Goal: Task Accomplishment & Management: Use online tool/utility

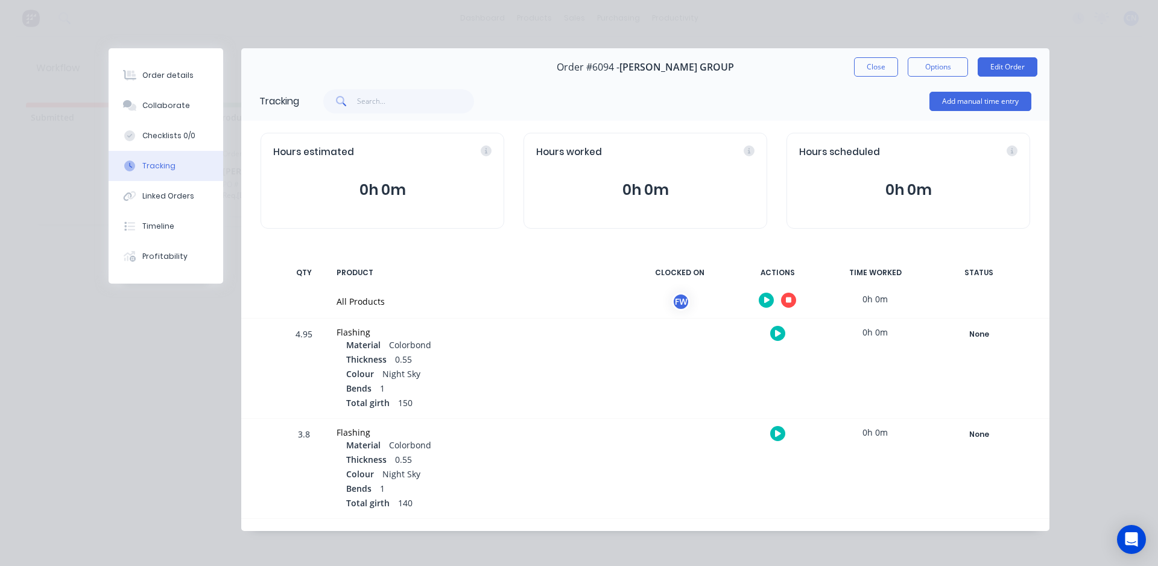
click at [786, 299] on icon "button" at bounding box center [789, 300] width 6 height 6
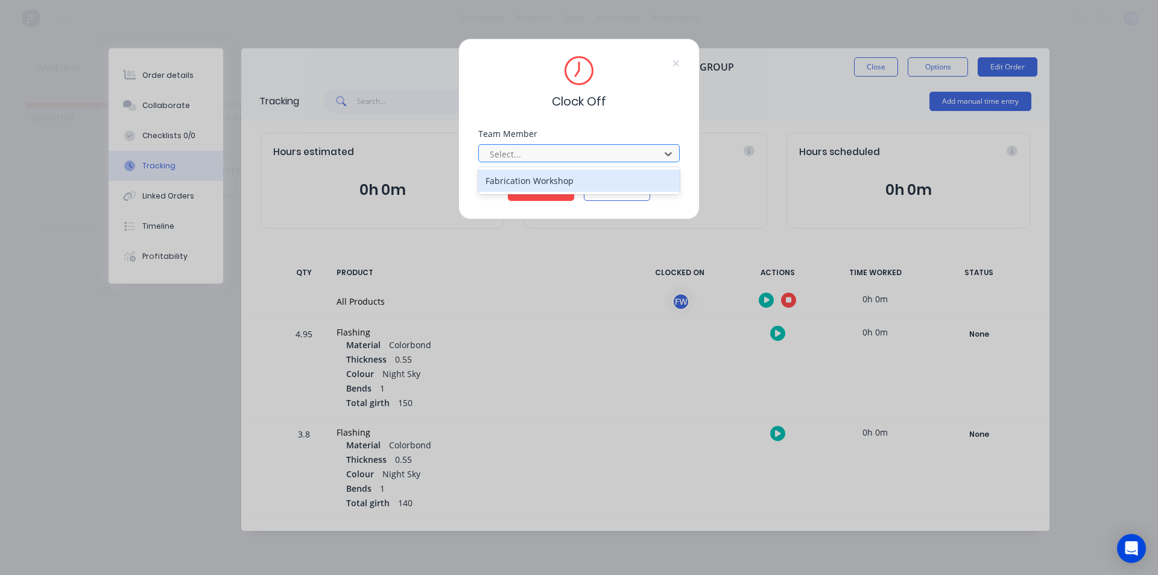
click at [586, 145] on div "Select..." at bounding box center [571, 154] width 172 height 18
click at [566, 180] on div "Fabrication Workshop" at bounding box center [578, 180] width 201 height 22
click at [528, 197] on button "Clock Off" at bounding box center [541, 191] width 66 height 19
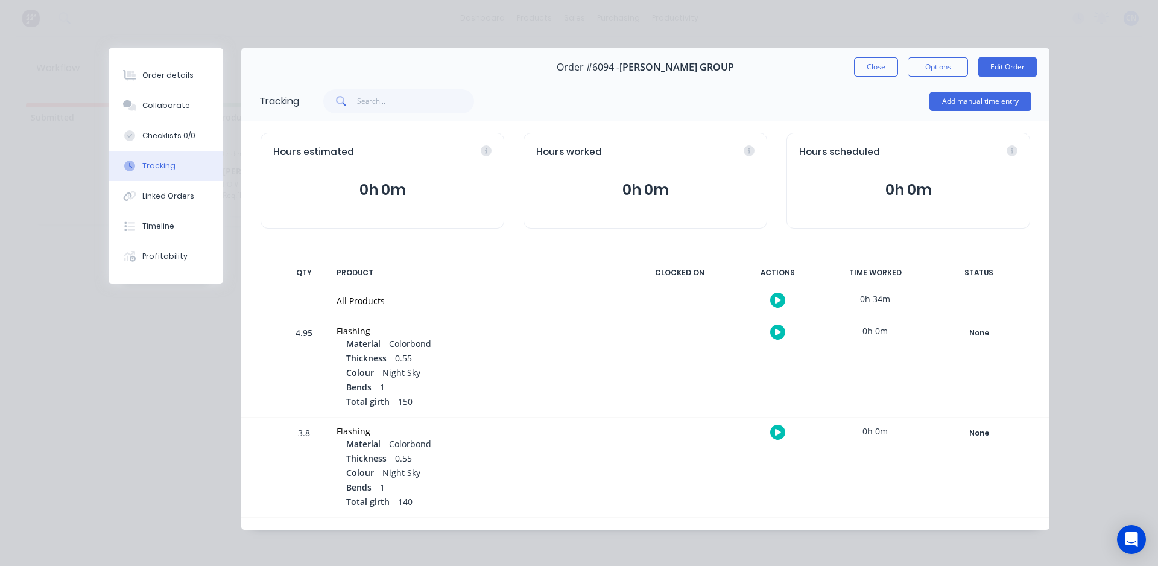
drag, startPoint x: 858, startPoint y: 72, endPoint x: 818, endPoint y: 83, distance: 41.7
click at [859, 72] on button "Close" at bounding box center [876, 66] width 44 height 19
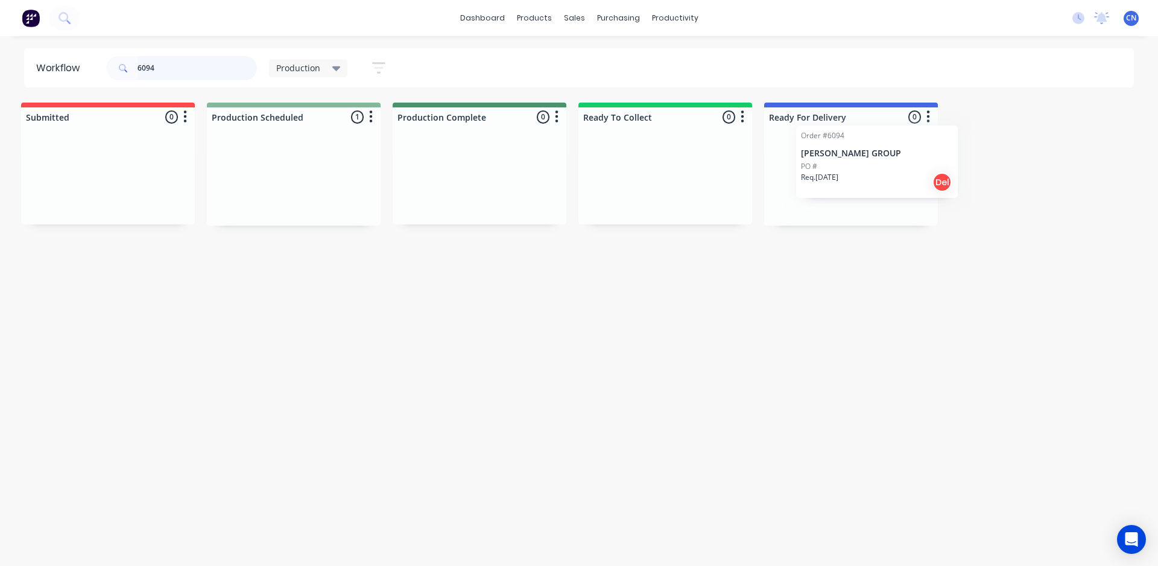
scroll to position [0, 7]
drag, startPoint x: 311, startPoint y: 193, endPoint x: 879, endPoint y: 185, distance: 568.2
click at [879, 185] on div "Submitted 0 Summaries Total order value Invoiced to date To be invoiced Product…" at bounding box center [902, 164] width 1837 height 123
drag, startPoint x: 177, startPoint y: 68, endPoint x: 0, endPoint y: 76, distance: 177.5
click at [0, 75] on div "Workflow 6094 Production Save new view None edit Production (Default) edit Comp…" at bounding box center [579, 67] width 1158 height 39
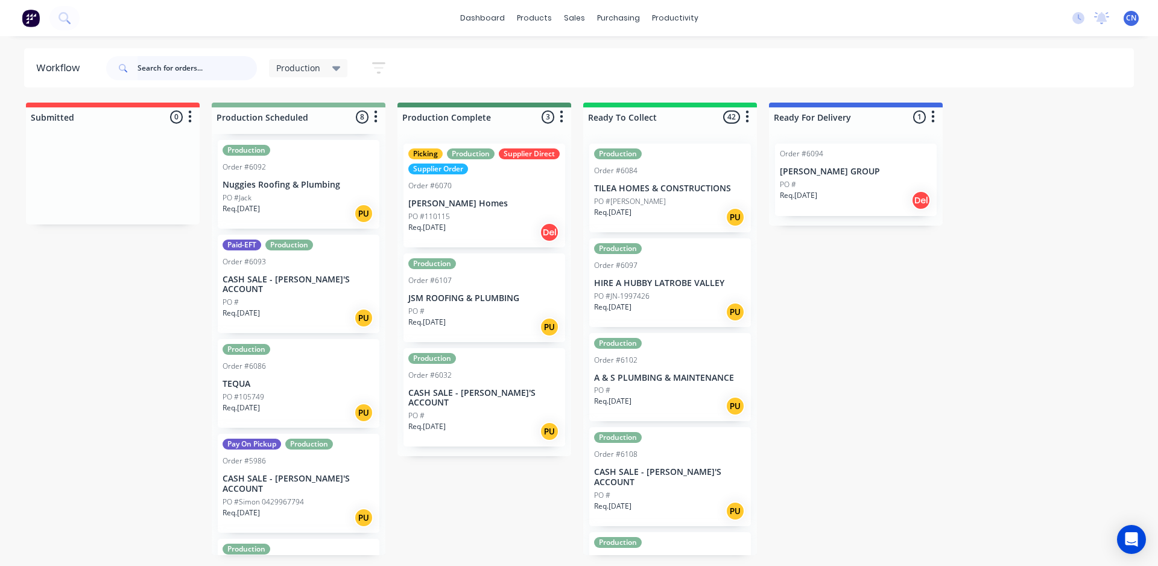
scroll to position [0, 0]
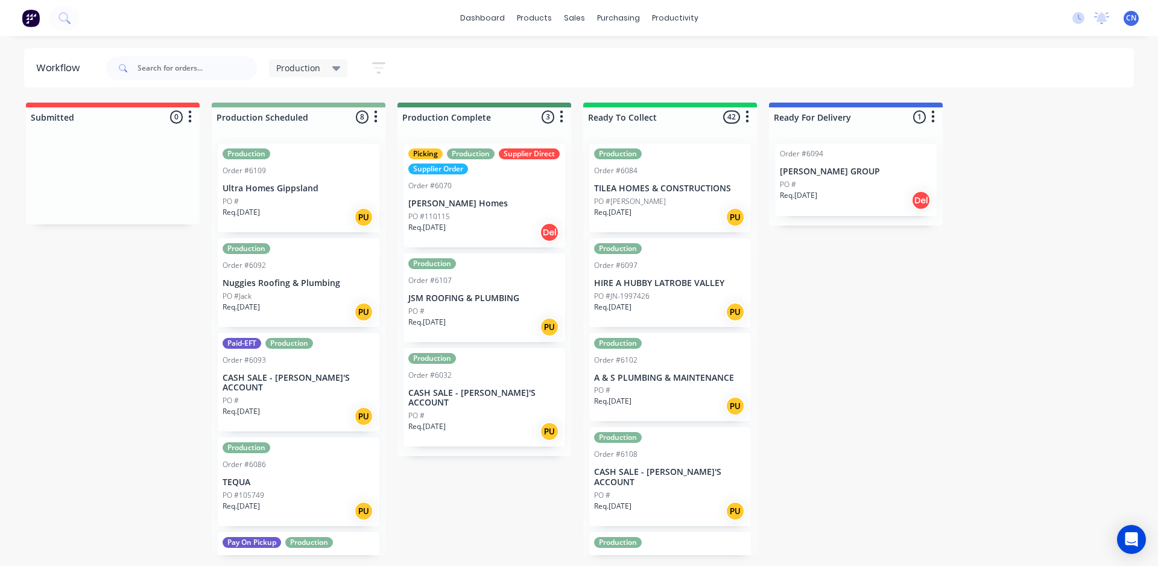
click at [470, 315] on div "PO #" at bounding box center [484, 311] width 152 height 11
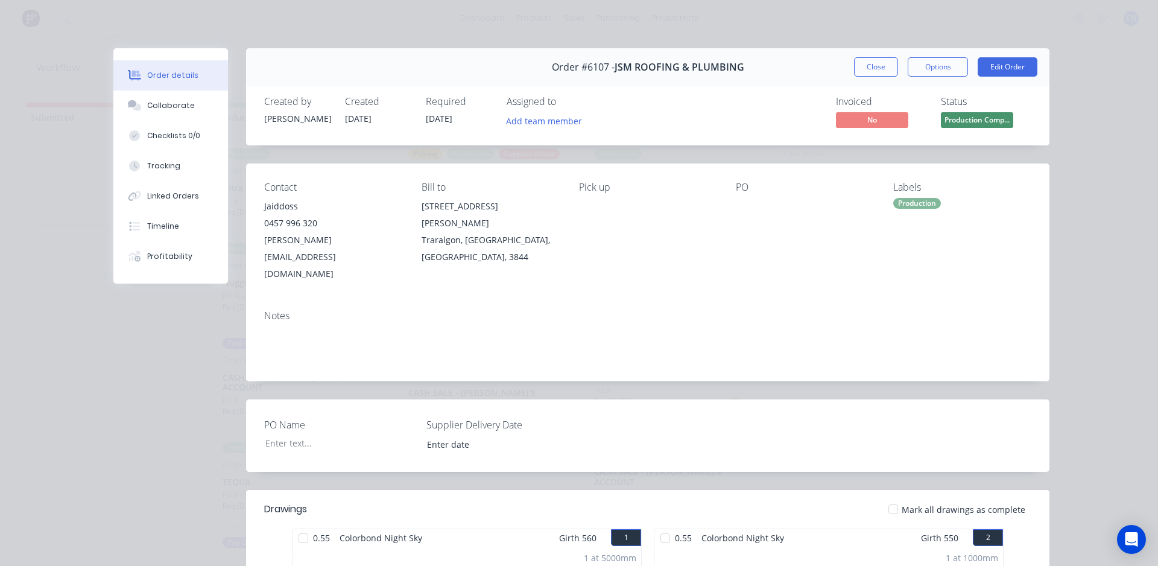
click at [870, 80] on div "Order #6107 - JSM ROOFING & PLUMBING Close Options Edit Order" at bounding box center [647, 67] width 803 height 38
click at [869, 73] on button "Close" at bounding box center [876, 66] width 44 height 19
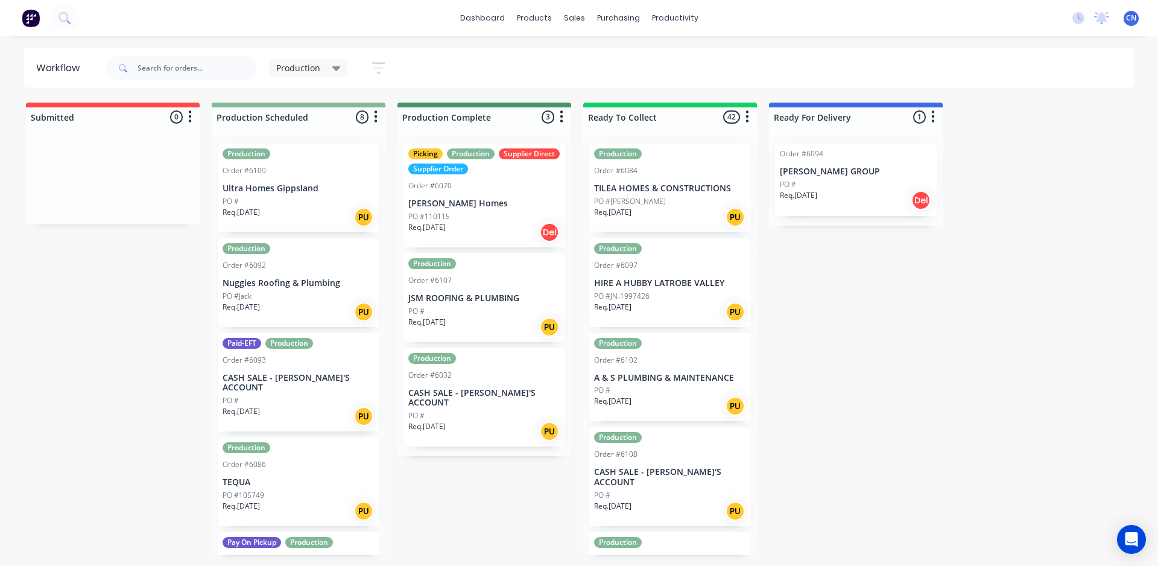
click at [501, 222] on div "Req. [DATE] Del" at bounding box center [484, 232] width 152 height 21
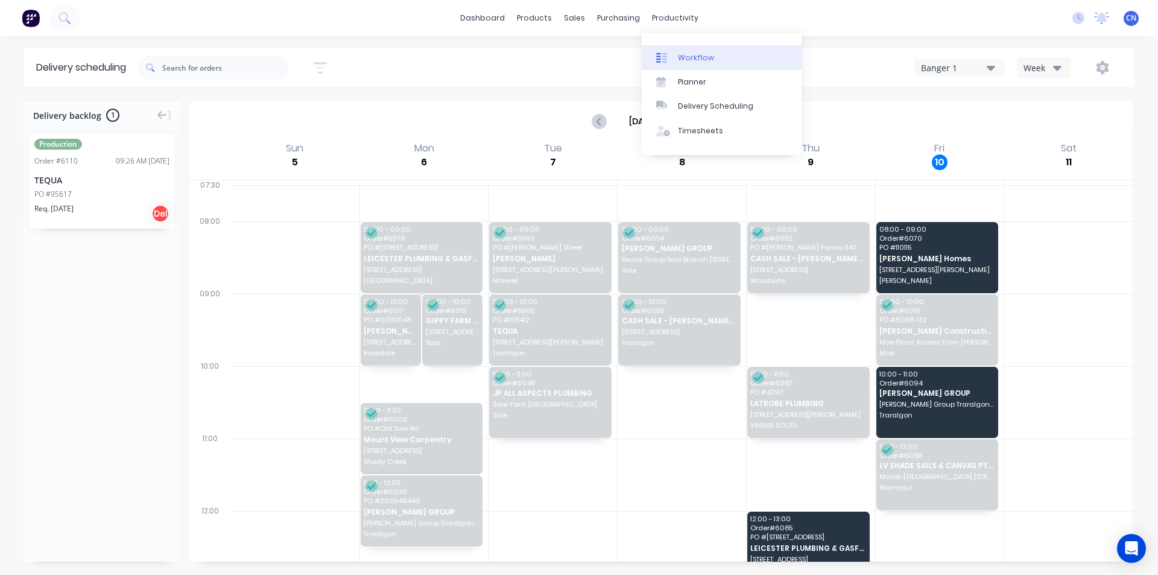
click at [682, 65] on link "Workflow" at bounding box center [722, 57] width 160 height 24
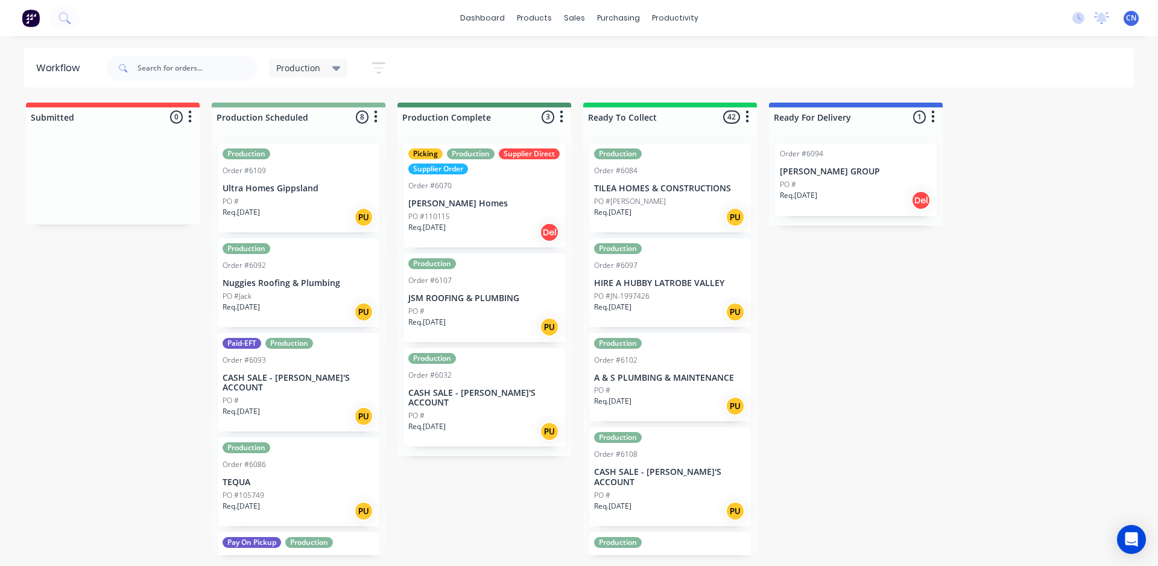
click at [490, 421] on div "Req. [DATE] PU" at bounding box center [484, 431] width 152 height 21
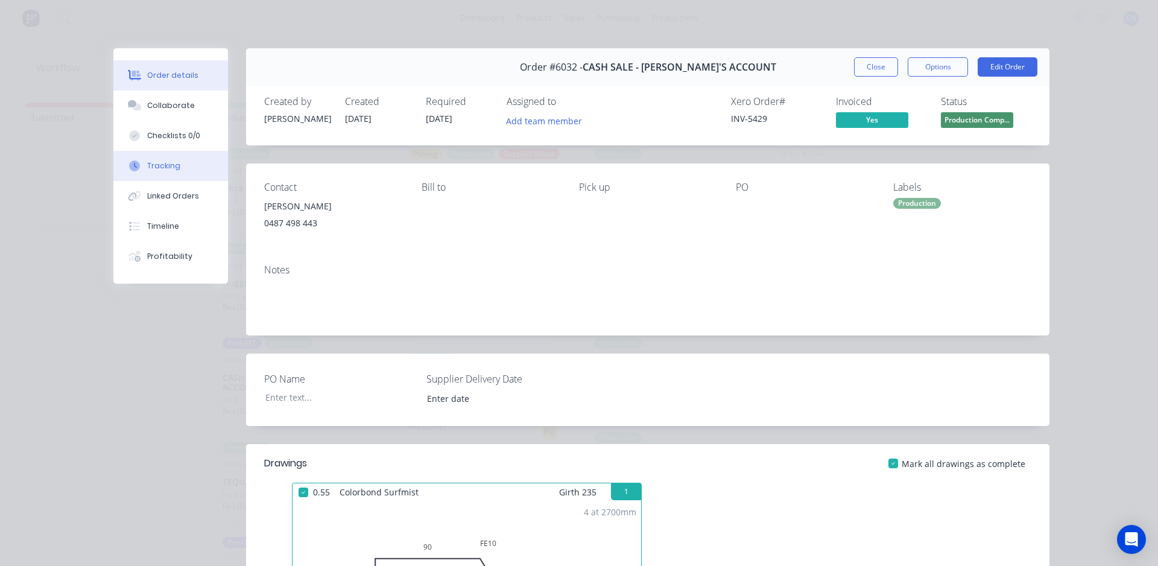
click at [177, 171] on button "Tracking" at bounding box center [170, 166] width 115 height 30
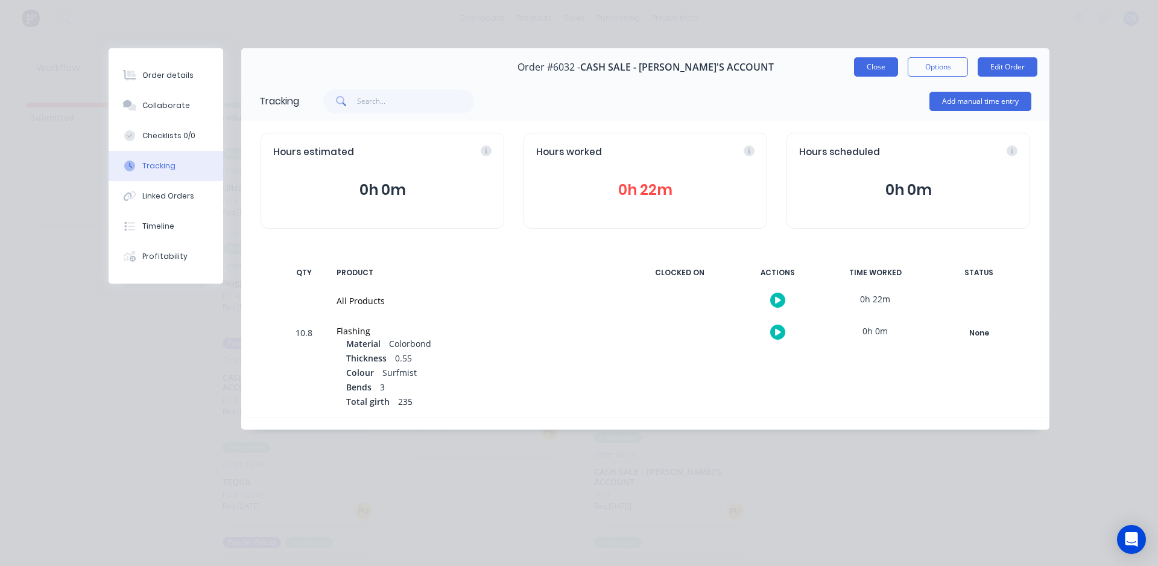
click at [884, 71] on button "Close" at bounding box center [876, 66] width 44 height 19
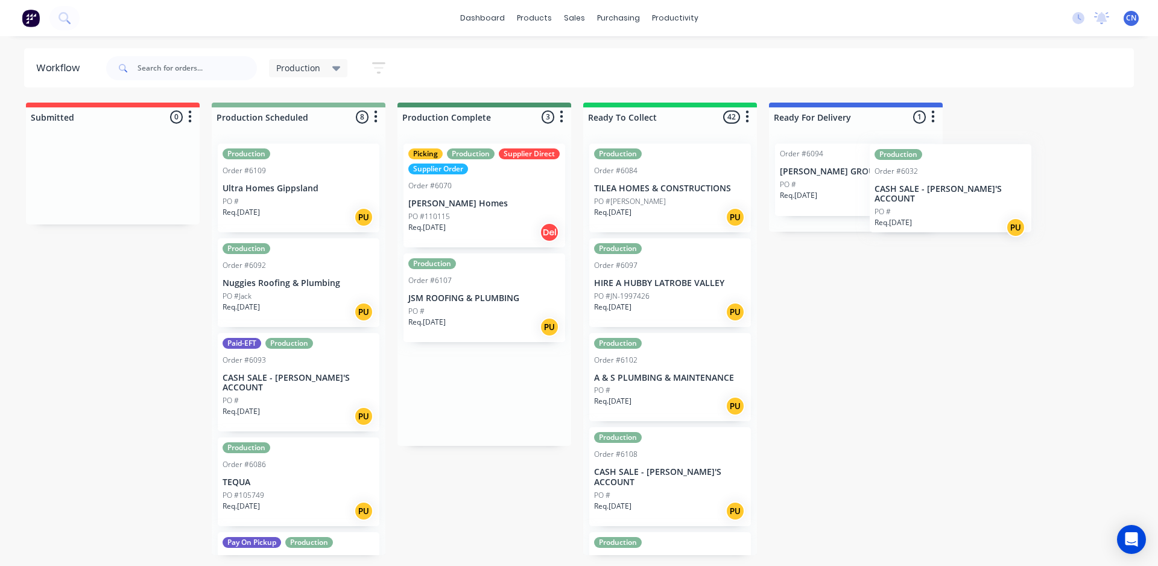
scroll to position [0, 25]
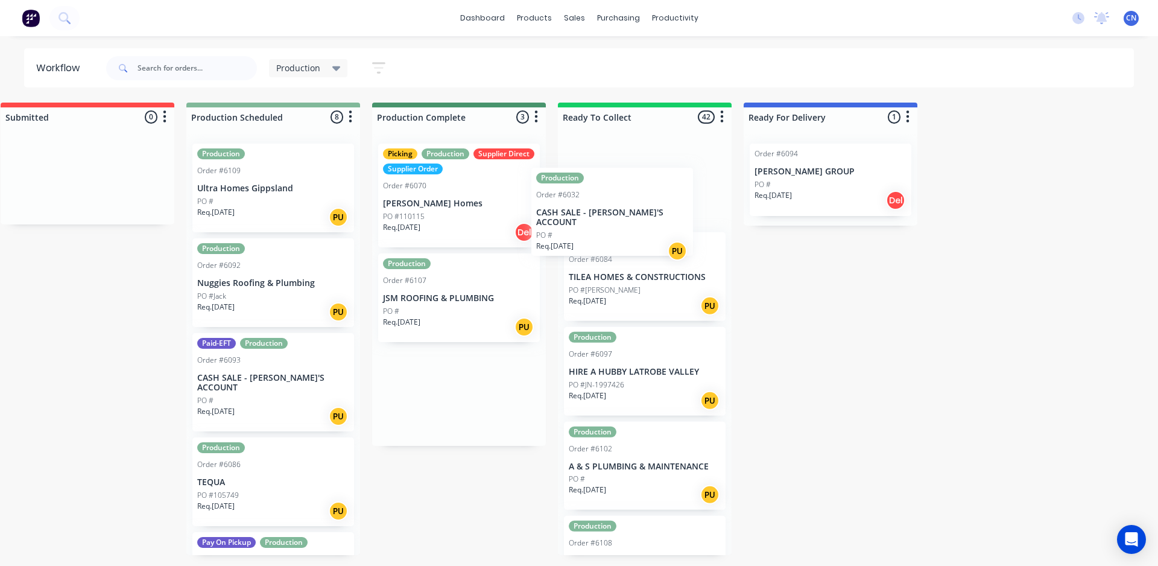
drag, startPoint x: 455, startPoint y: 417, endPoint x: 628, endPoint y: 211, distance: 268.8
click at [628, 211] on div "Submitted 0 Summaries Total order value Invoiced to date To be invoiced Product…" at bounding box center [884, 329] width 1837 height 452
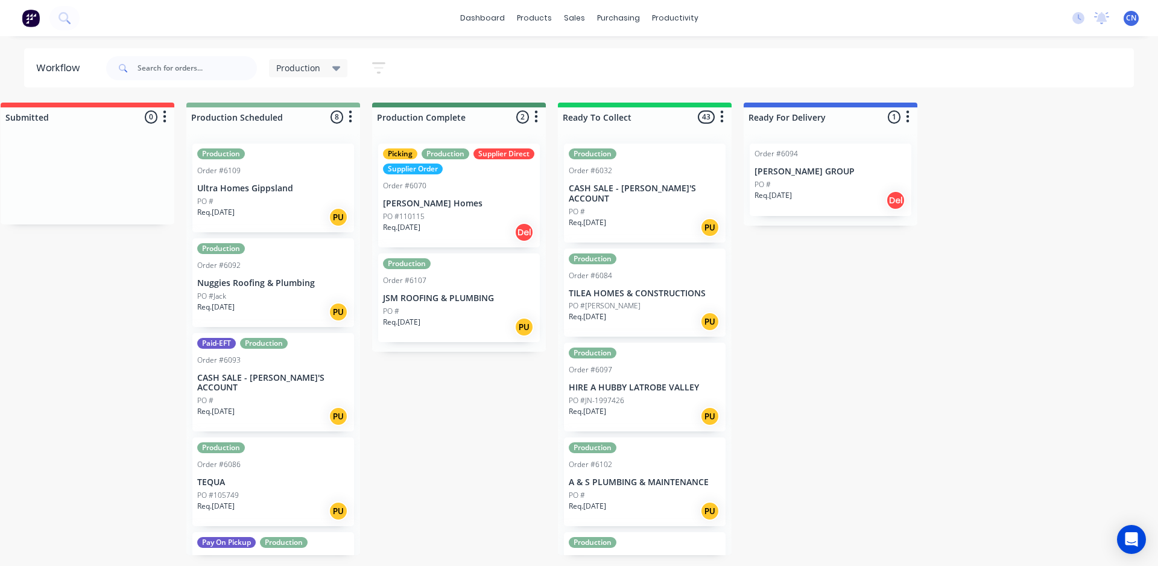
click at [656, 180] on div "Production Order #6032 CASH SALE - BEN'S ACCOUNT PO # Req. [DATE] PU" at bounding box center [645, 193] width 162 height 99
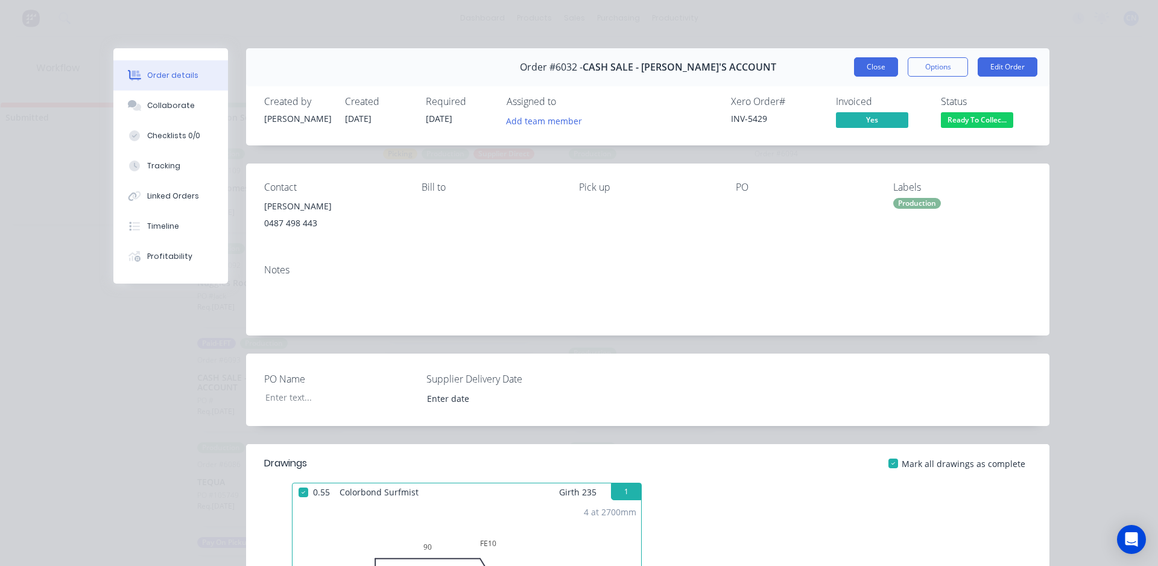
click at [888, 69] on button "Close" at bounding box center [876, 66] width 44 height 19
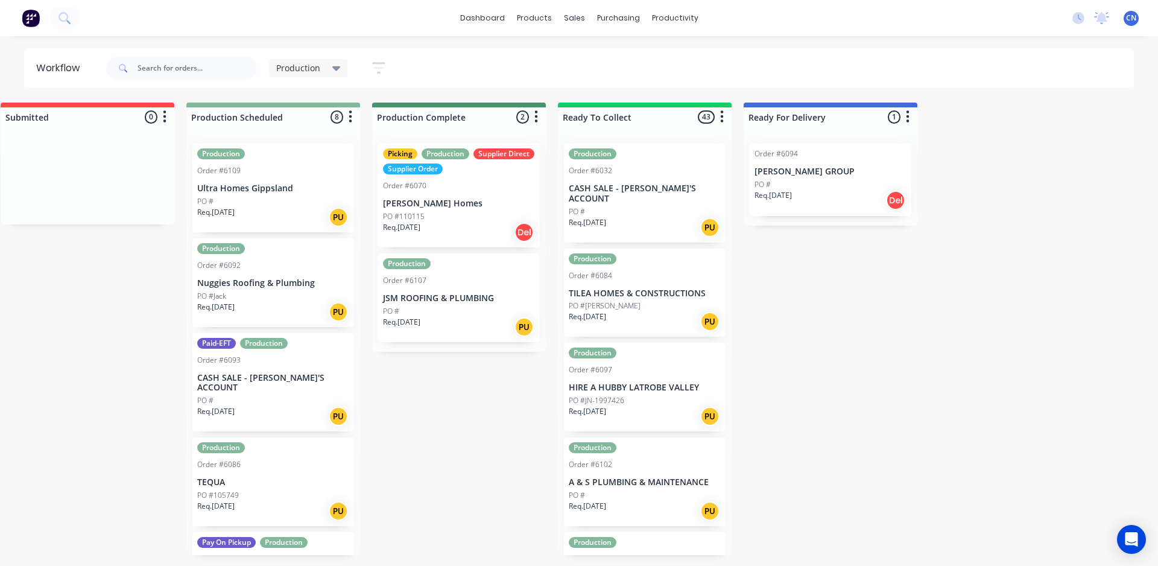
click at [623, 206] on div "PO #" at bounding box center [645, 211] width 152 height 11
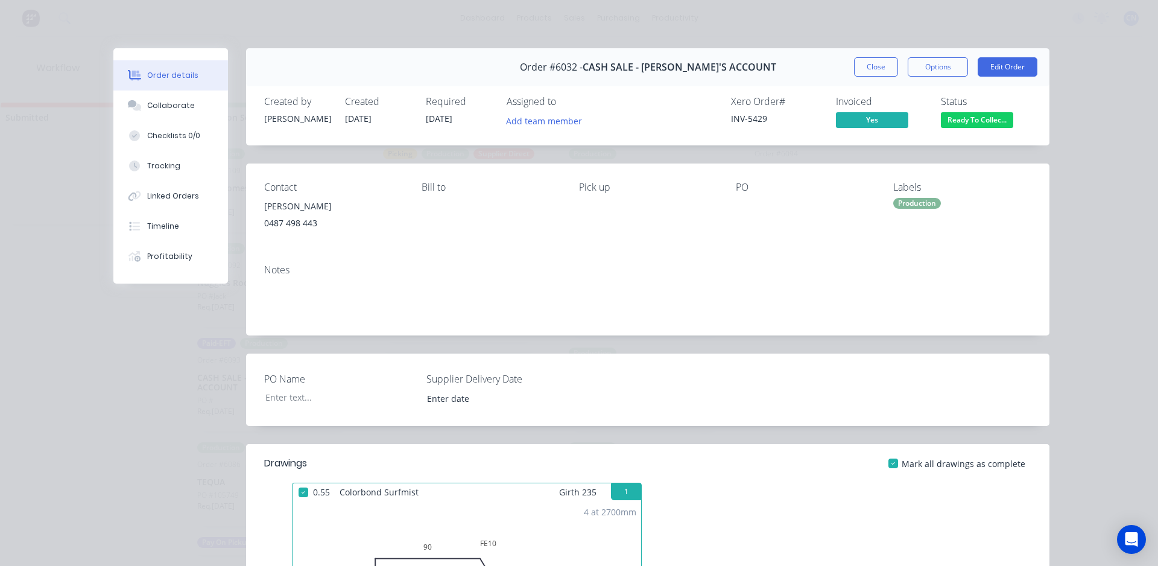
scroll to position [0, 0]
click at [864, 60] on button "Close" at bounding box center [876, 66] width 44 height 19
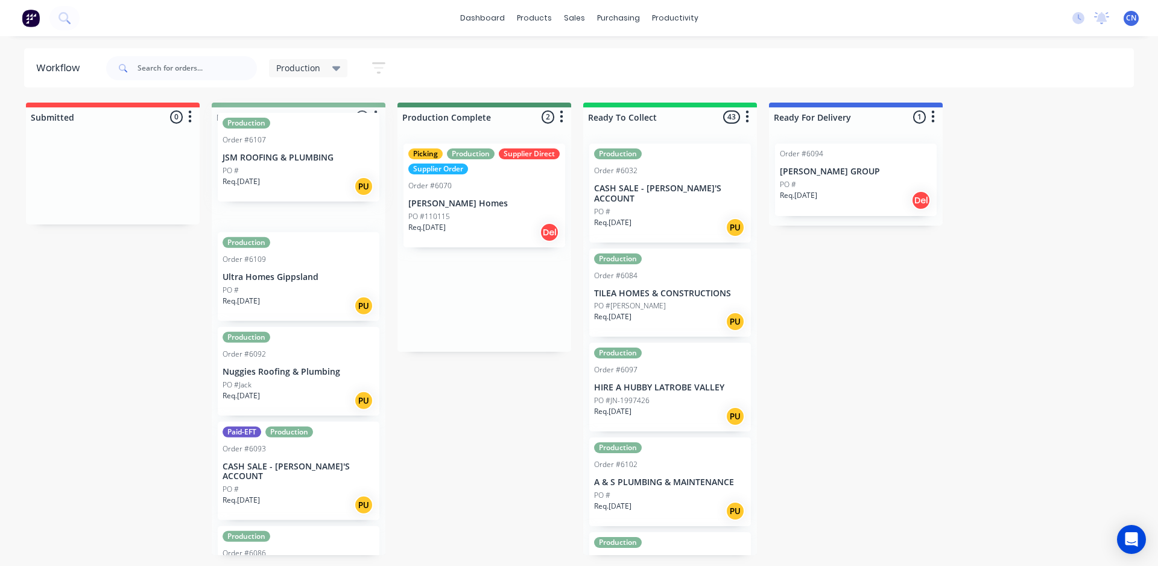
drag, startPoint x: 488, startPoint y: 303, endPoint x: 312, endPoint y: 195, distance: 206.1
click at [303, 193] on div "Submitted 0 Summaries Total order value Invoiced to date To be invoiced Product…" at bounding box center [909, 329] width 1837 height 452
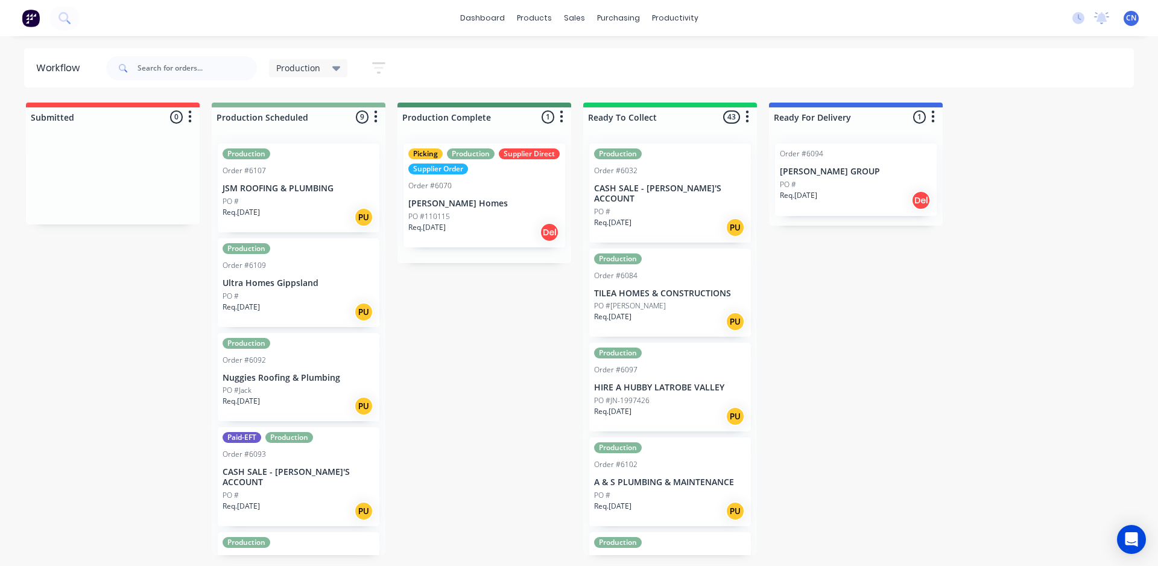
click at [332, 217] on div "Req. [DATE] PU" at bounding box center [299, 217] width 152 height 21
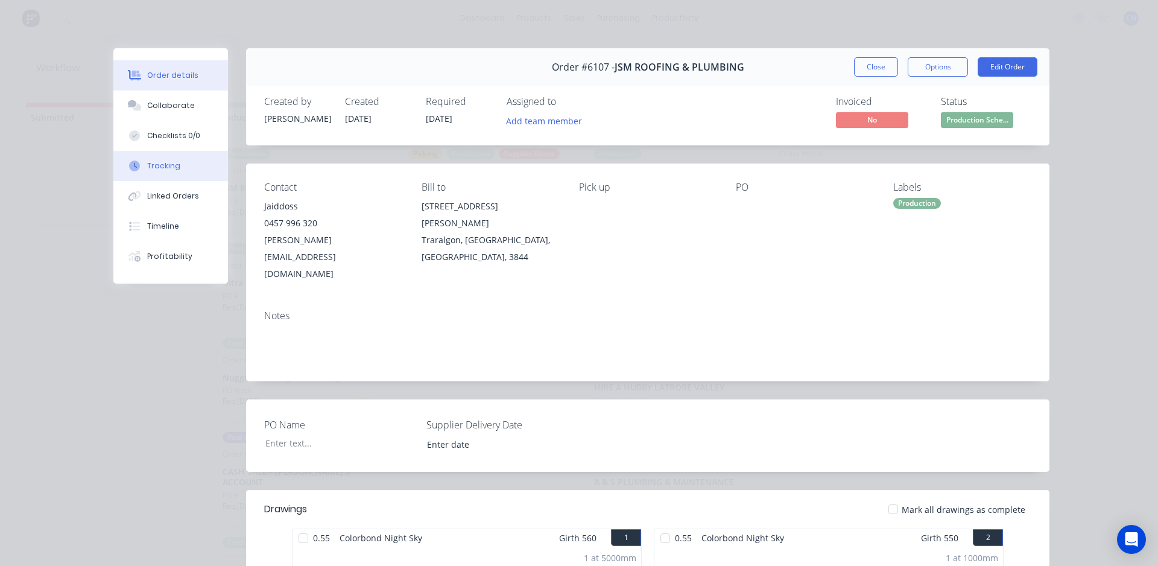
click at [179, 157] on button "Tracking" at bounding box center [170, 166] width 115 height 30
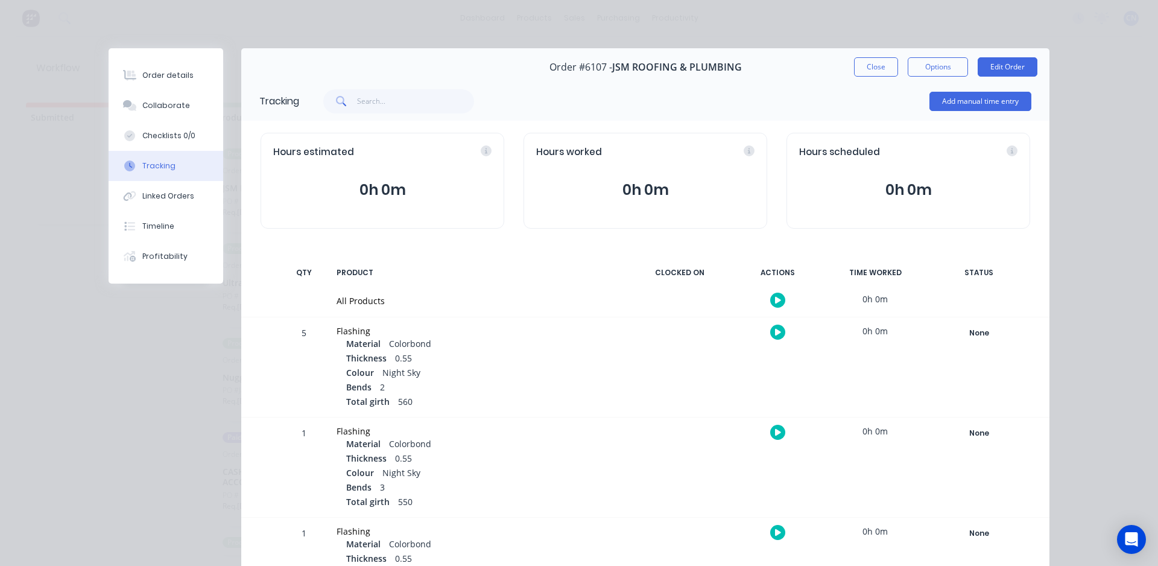
click at [775, 301] on icon "button" at bounding box center [778, 300] width 6 height 7
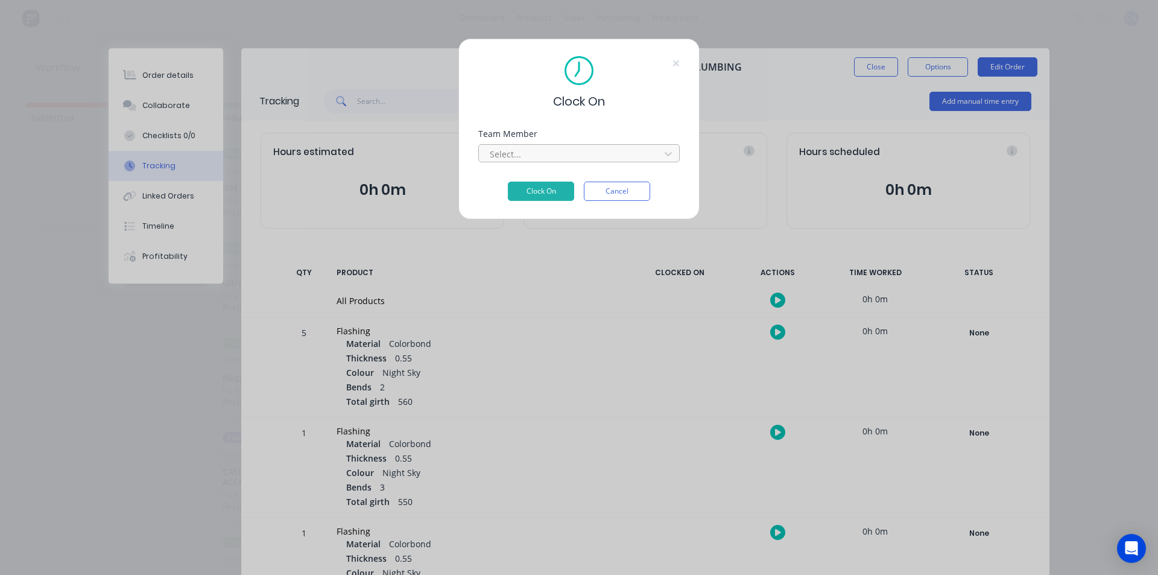
click at [531, 151] on div at bounding box center [571, 154] width 165 height 15
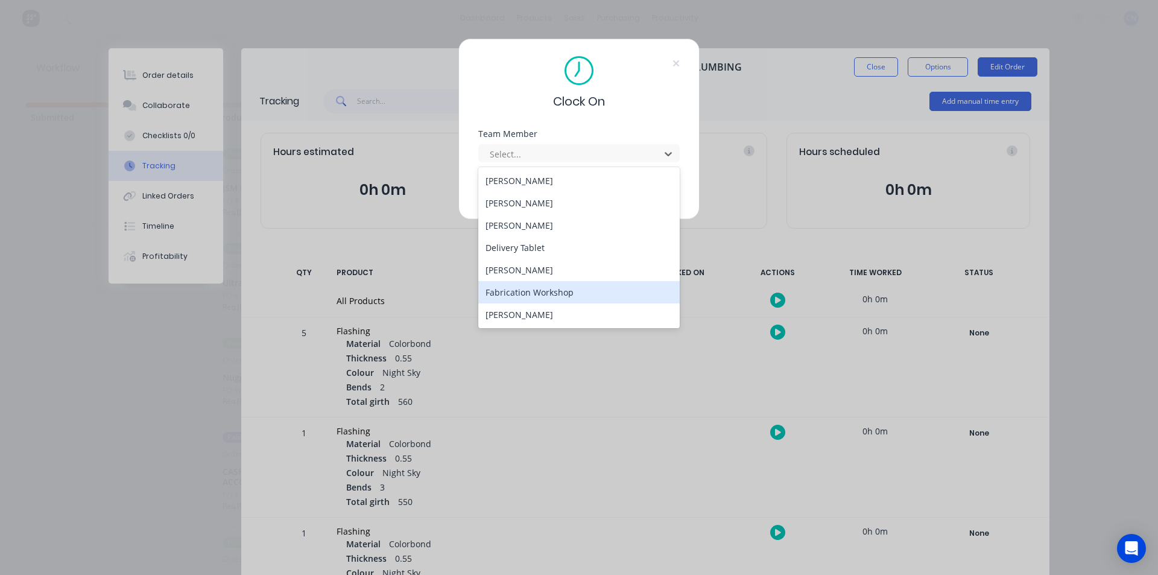
click at [552, 285] on div "Fabrication Workshop" at bounding box center [578, 292] width 201 height 22
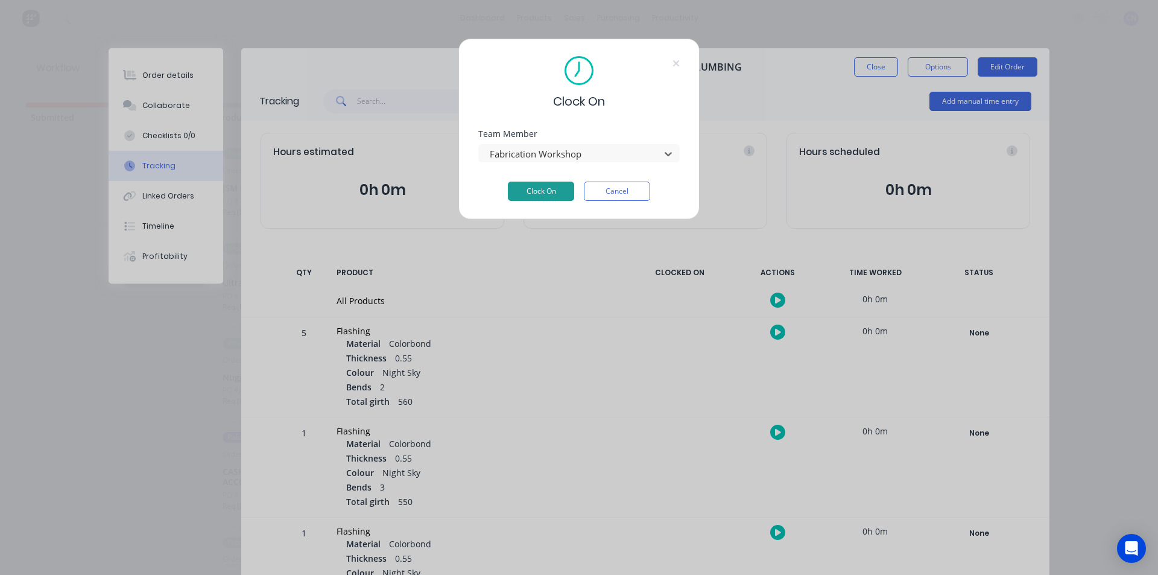
click at [542, 197] on button "Clock On" at bounding box center [541, 191] width 66 height 19
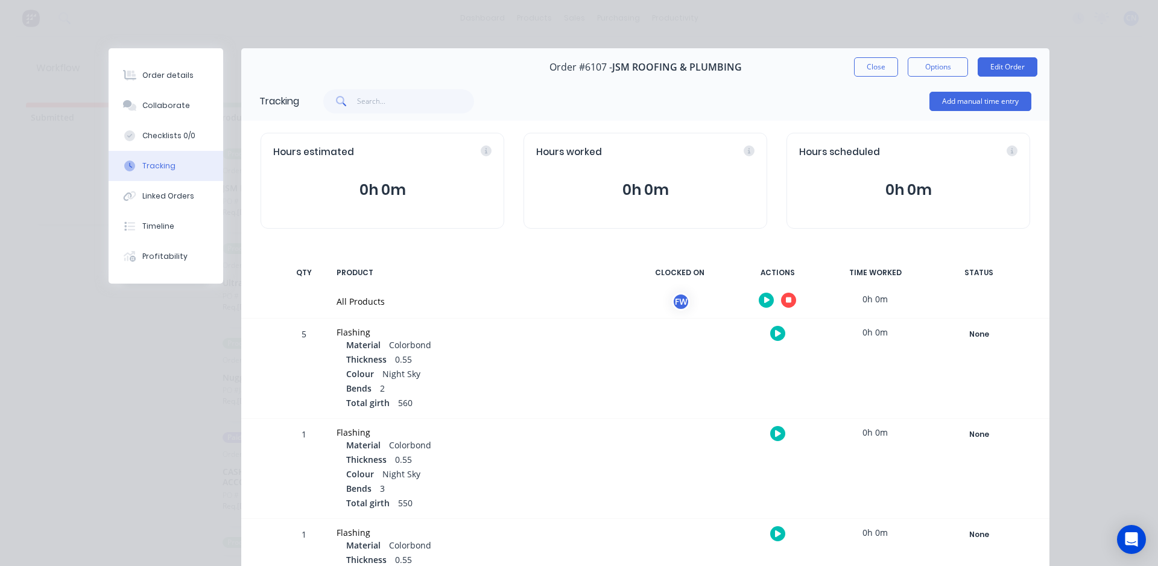
click at [785, 307] on button "button" at bounding box center [788, 300] width 15 height 15
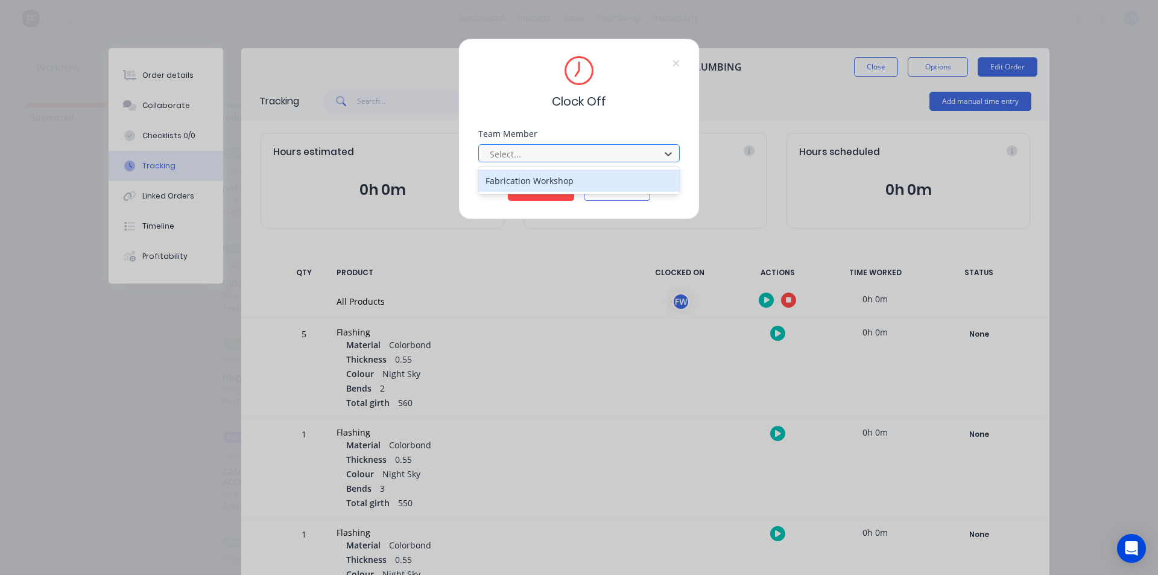
click at [564, 161] on div at bounding box center [571, 154] width 165 height 15
click at [543, 180] on div "Fabrication Workshop" at bounding box center [578, 180] width 201 height 22
click at [546, 192] on button "Clock Off" at bounding box center [541, 191] width 66 height 19
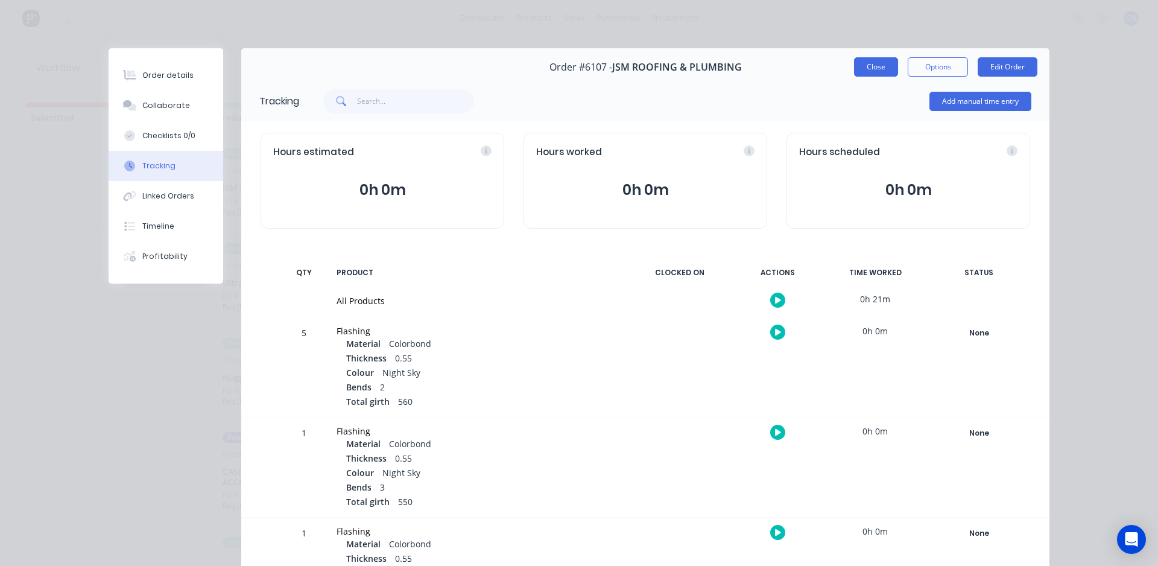
click at [864, 68] on button "Close" at bounding box center [876, 66] width 44 height 19
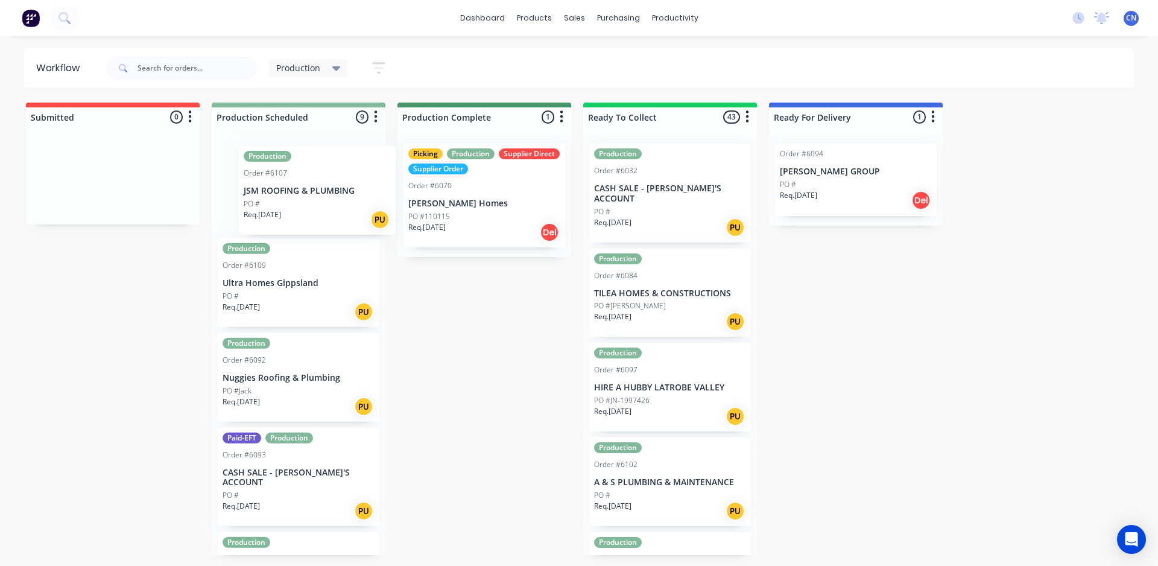
drag, startPoint x: 294, startPoint y: 209, endPoint x: 300, endPoint y: 213, distance: 7.9
click at [318, 213] on div "Production Order #6107 JSM ROOFING & PLUMBING PO # Req. [DATE] PU Production Or…" at bounding box center [299, 344] width 174 height 421
drag, startPoint x: 290, startPoint y: 212, endPoint x: 280, endPoint y: 177, distance: 36.3
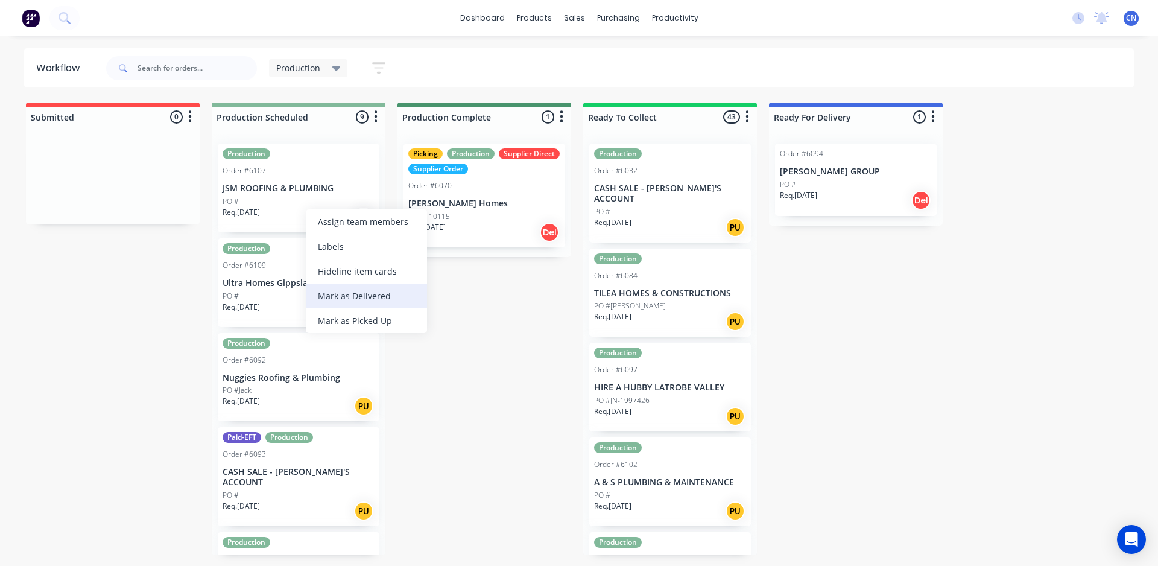
click at [356, 300] on div "Mark as Delivered" at bounding box center [366, 295] width 121 height 25
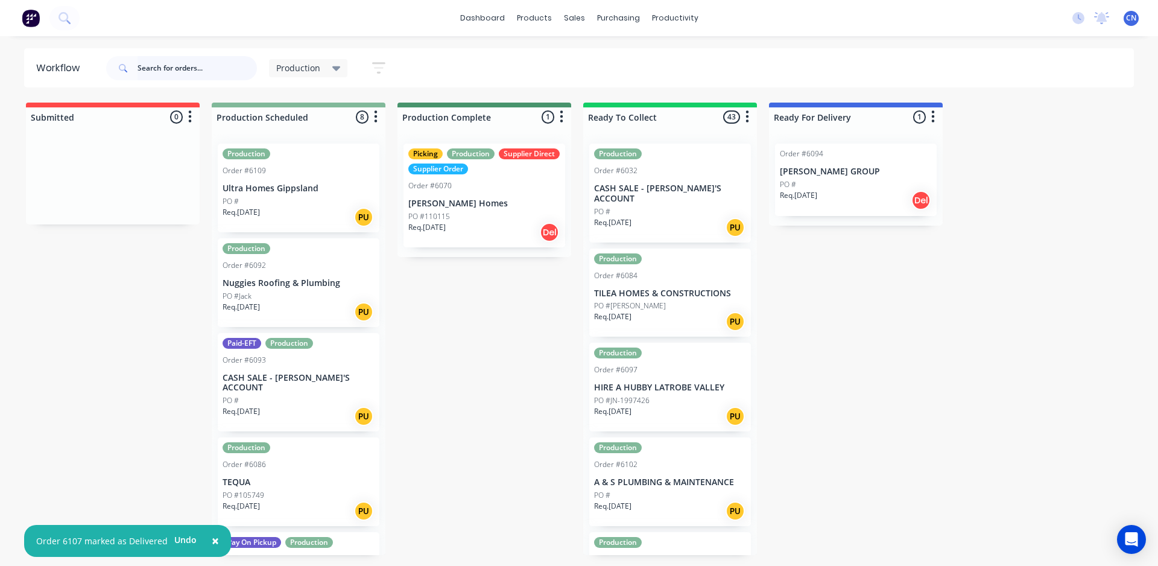
click at [179, 78] on input "text" at bounding box center [197, 68] width 119 height 24
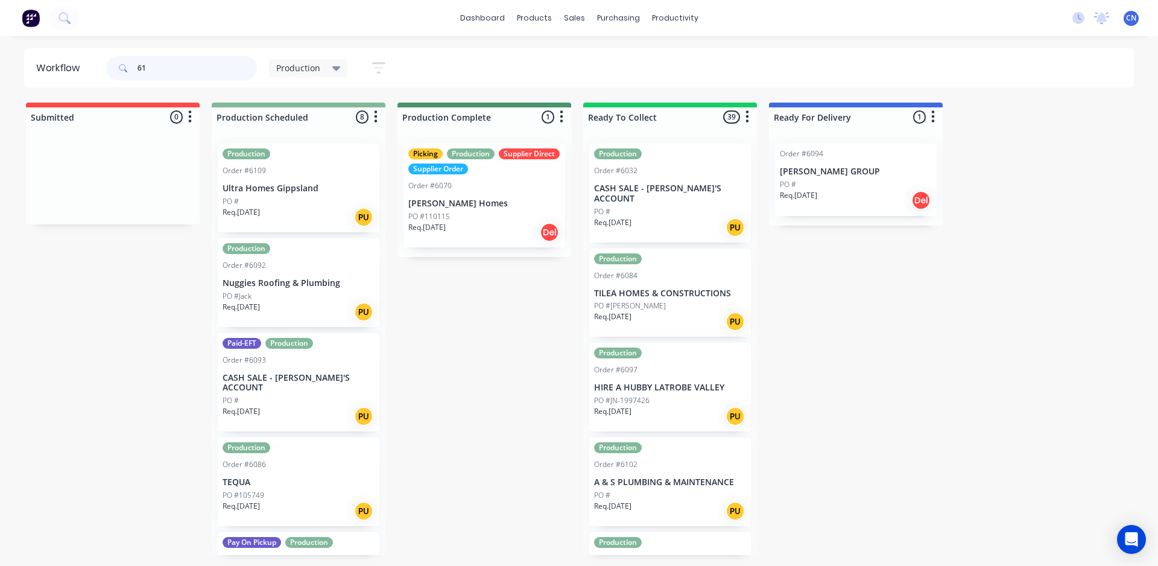
type input "61"
click at [282, 271] on div "Production Order #6092 Nuggies Roofing & Plumbing PO #Jack Req. [DATE] PU" at bounding box center [299, 282] width 162 height 89
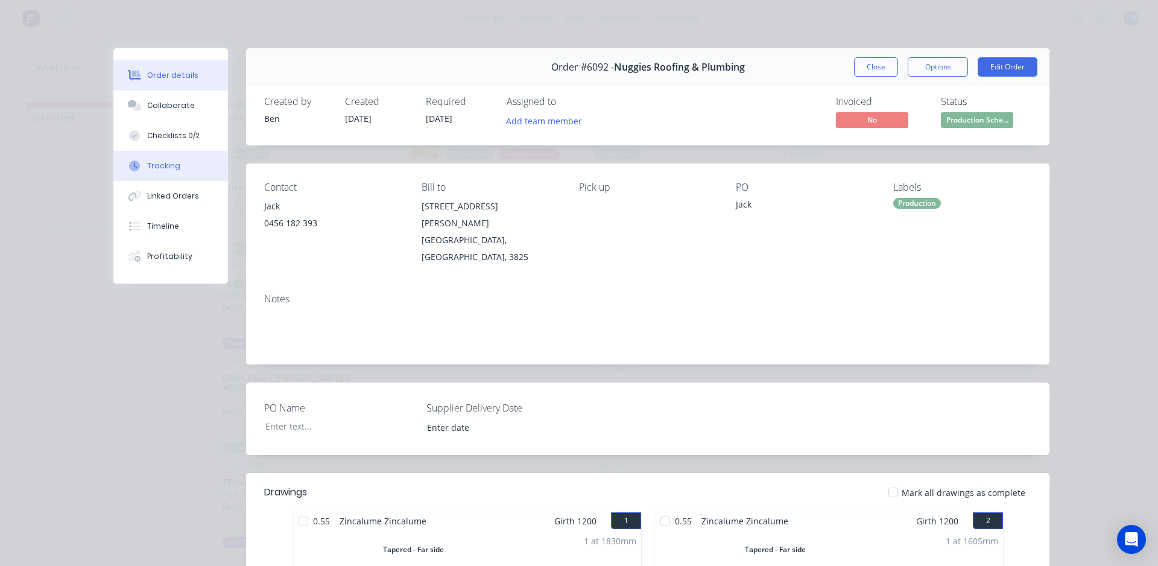
click at [166, 161] on div "Tracking" at bounding box center [163, 165] width 33 height 11
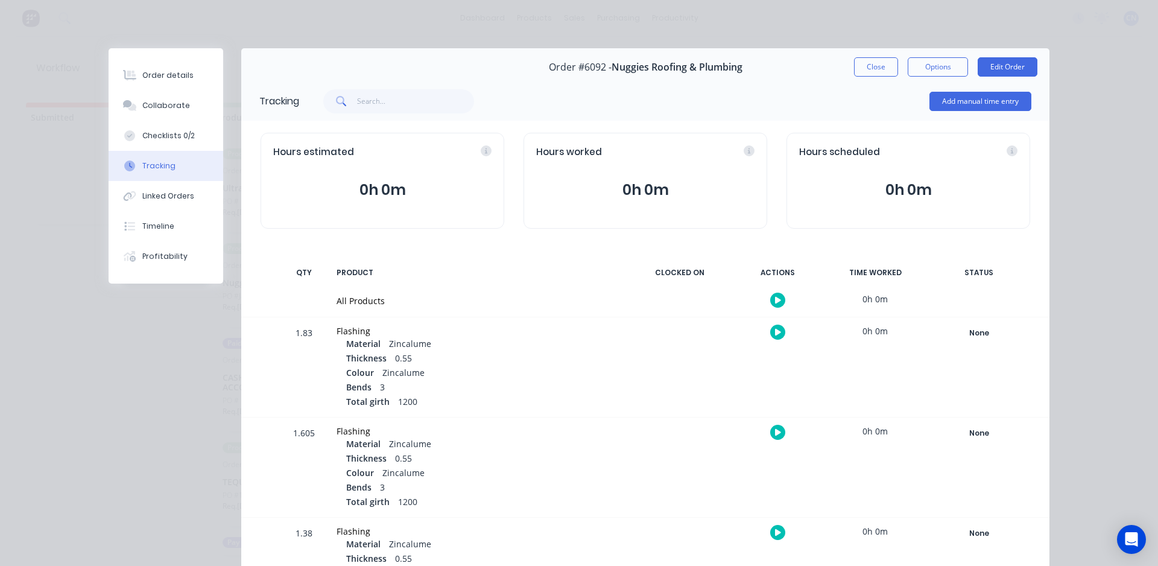
click at [770, 300] on button "button" at bounding box center [777, 300] width 15 height 15
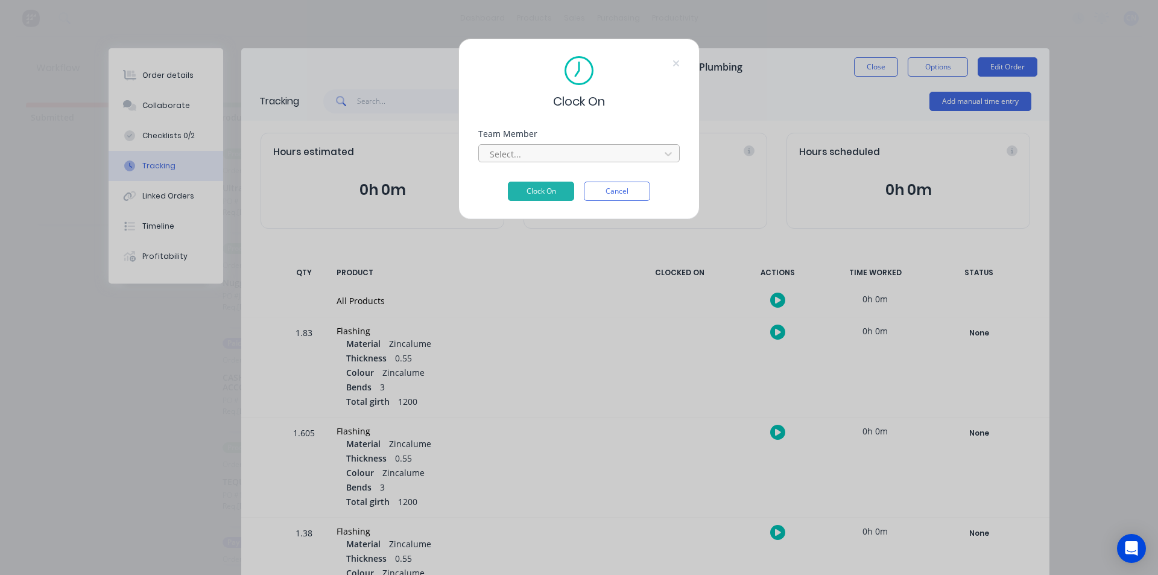
drag, startPoint x: 769, startPoint y: 300, endPoint x: 585, endPoint y: 157, distance: 233.3
click at [585, 157] on div at bounding box center [571, 154] width 165 height 15
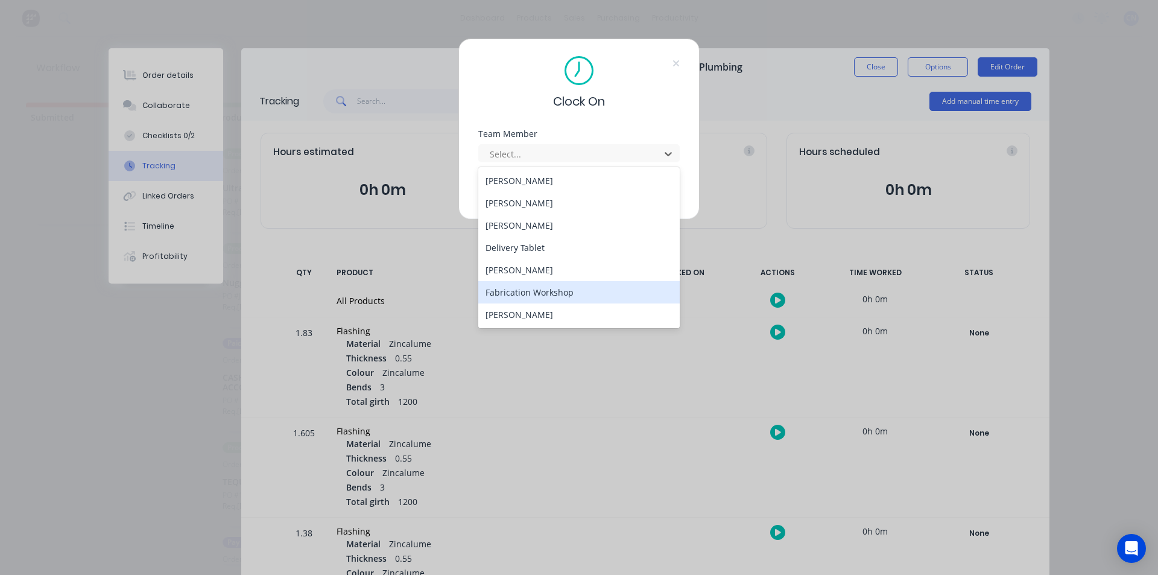
click at [549, 297] on div "Fabrication Workshop" at bounding box center [578, 292] width 201 height 22
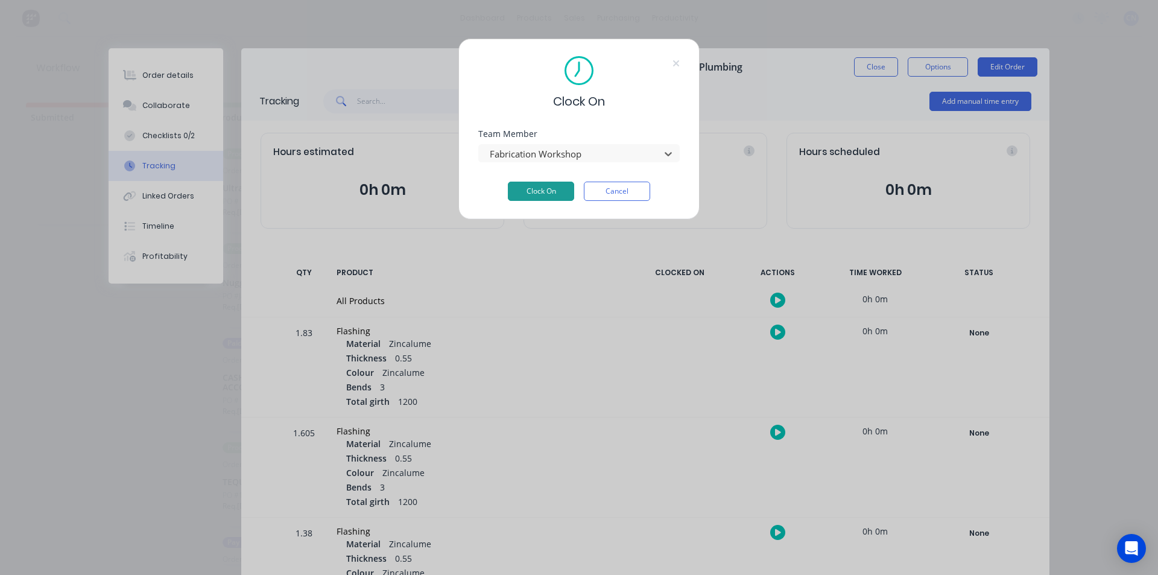
click at [546, 194] on button "Clock On" at bounding box center [541, 191] width 66 height 19
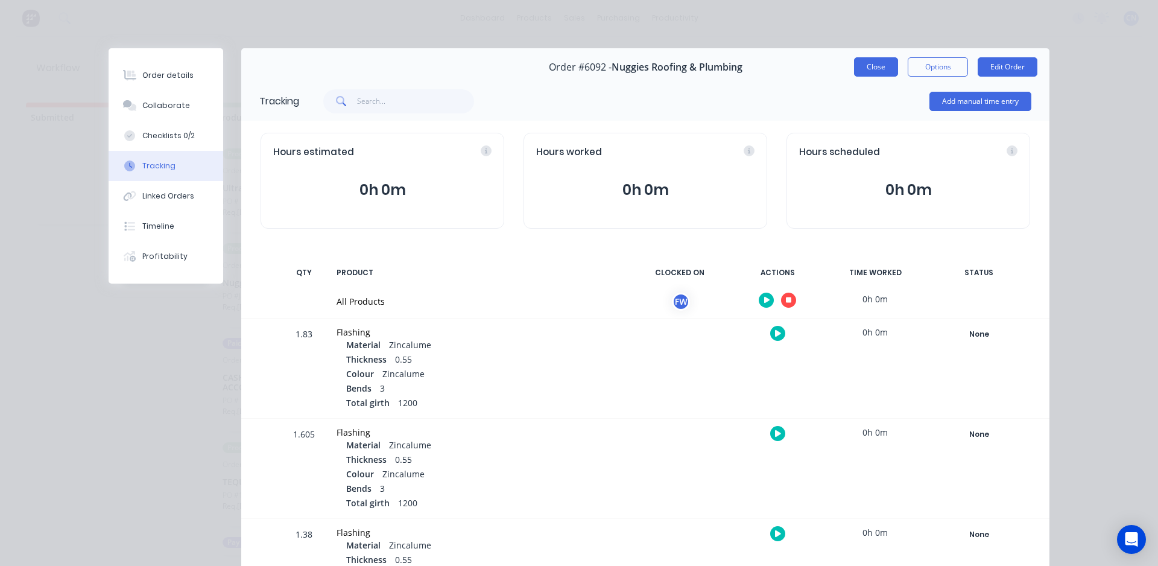
click at [866, 69] on button "Close" at bounding box center [876, 66] width 44 height 19
